Goal: Transaction & Acquisition: Purchase product/service

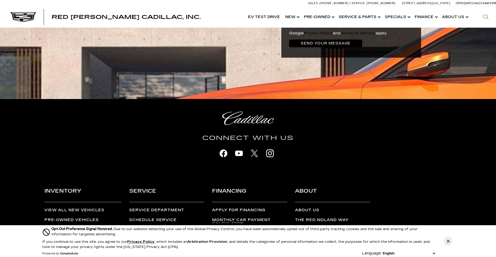
scroll to position [1213, 0]
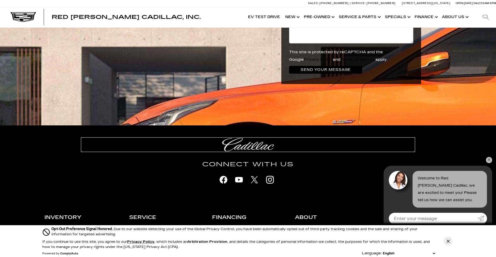
click at [249, 138] on img at bounding box center [248, 145] width 52 height 14
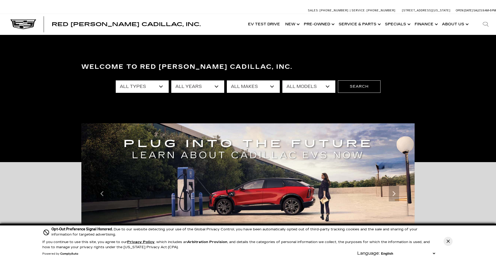
click at [116, 80] on select "All Types New Used Certified Used Demo" at bounding box center [142, 86] width 53 height 12
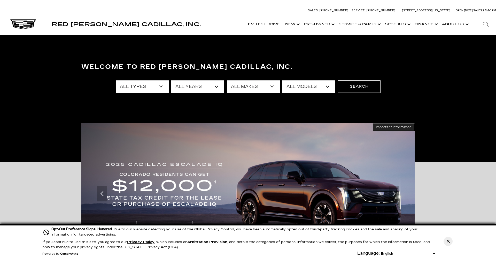
select select "New"
click option "New" at bounding box center [0, 0] width 0 height 0
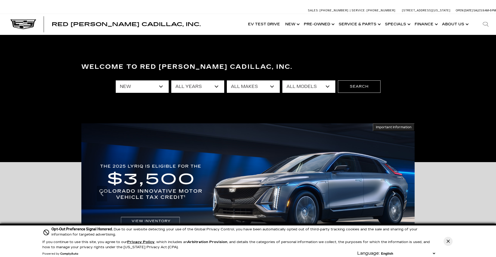
click at [171, 80] on select "All Years 2026 2025 2024" at bounding box center [197, 86] width 53 height 12
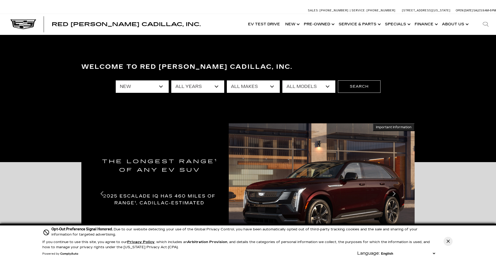
select select "2025"
click option "2025" at bounding box center [0, 0] width 0 height 0
click at [227, 80] on select "All Makes Cadillac" at bounding box center [253, 86] width 53 height 12
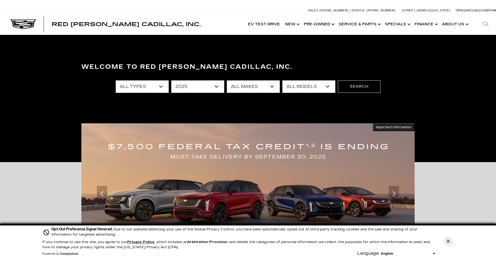
select select "Cadillac"
click option "Cadillac" at bounding box center [0, 0] width 0 height 0
click at [283, 80] on select "All Models CT4 Escalade Escalade ESV ESCALADE IQ LYRIQ OPTIQ XT5 XT6" at bounding box center [309, 86] width 53 height 12
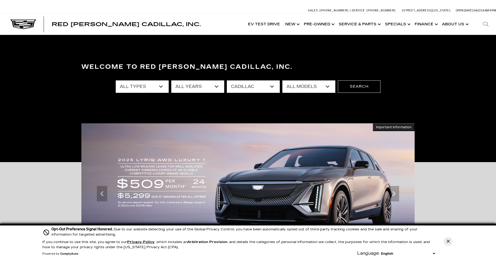
select select "XT5"
click option "XT5" at bounding box center [0, 0] width 0 height 0
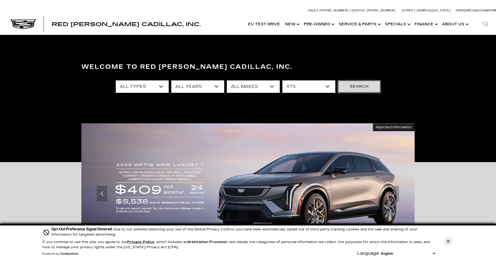
click at [349, 87] on button "Search" at bounding box center [359, 86] width 43 height 12
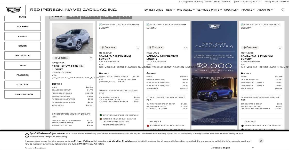
scroll to position [132, 0]
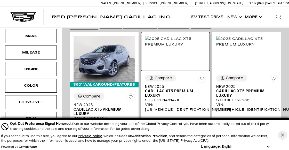
click at [207, 46] on div at bounding box center [175, 51] width 69 height 39
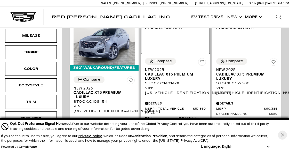
scroll to position [159, 0]
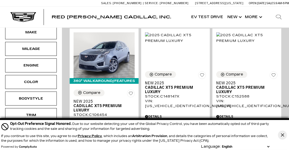
scroll to position [136, 0]
click at [281, 133] on button "Close Button" at bounding box center [282, 135] width 9 height 9
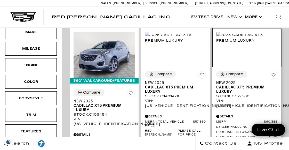
click at [241, 43] on img at bounding box center [247, 37] width 61 height 11
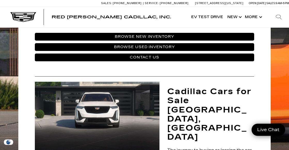
scroll to position [271, 0]
